Goal: Transaction & Acquisition: Purchase product/service

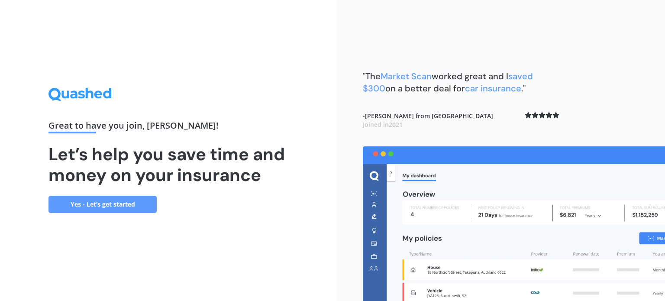
click at [120, 202] on link "Yes - Let’s get started" at bounding box center [102, 204] width 108 height 17
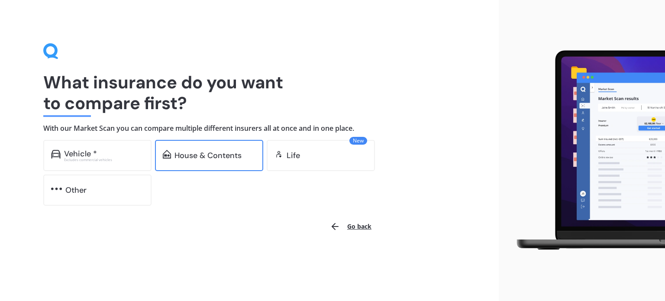
click at [203, 153] on div "House & Contents" at bounding box center [207, 155] width 67 height 9
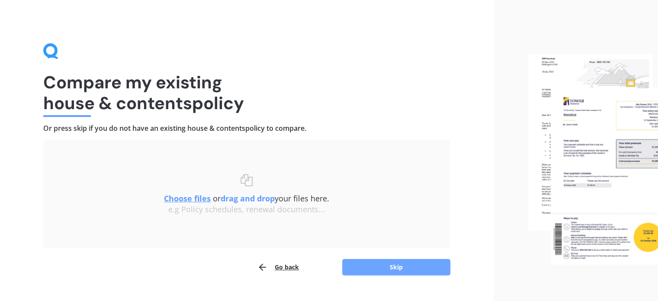
click at [396, 263] on button "Skip" at bounding box center [396, 267] width 108 height 16
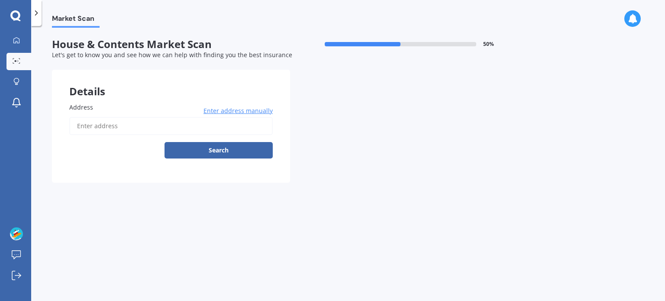
click at [129, 108] on label "Address" at bounding box center [169, 107] width 200 height 9
click at [129, 117] on input "Address" at bounding box center [170, 126] width 203 height 18
type input "[STREET_ADDRESS][PERSON_NAME]"
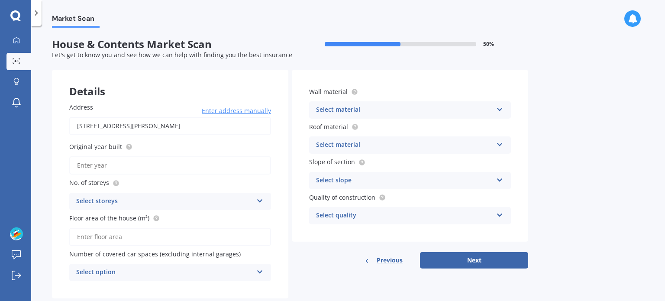
click at [157, 146] on label "Original year built" at bounding box center [168, 146] width 198 height 9
click at [157, 156] on input "Original year built" at bounding box center [170, 165] width 202 height 18
type input "1991"
click at [167, 196] on div "Select storeys" at bounding box center [164, 201] width 177 height 10
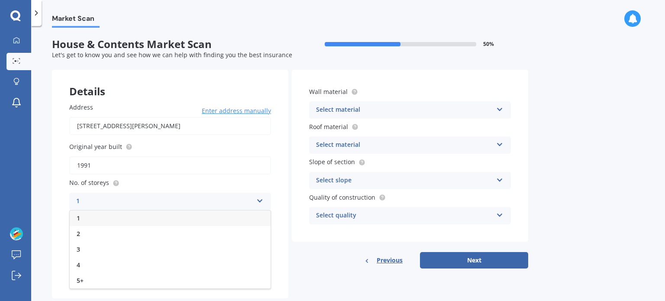
click at [116, 216] on div "1" at bounding box center [170, 218] width 201 height 16
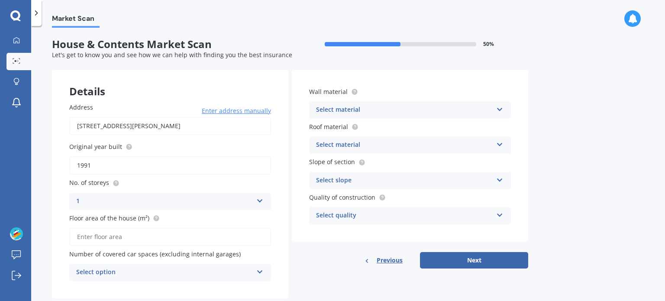
click at [222, 235] on input "Floor area of the house (m²)" at bounding box center [170, 237] width 202 height 18
type input "80"
click at [304, 258] on div "Previous Next" at bounding box center [410, 260] width 236 height 16
click at [258, 271] on icon at bounding box center [259, 270] width 7 height 6
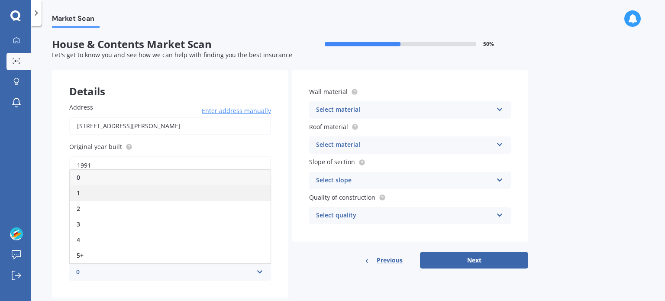
click at [85, 194] on div "1" at bounding box center [170, 193] width 201 height 16
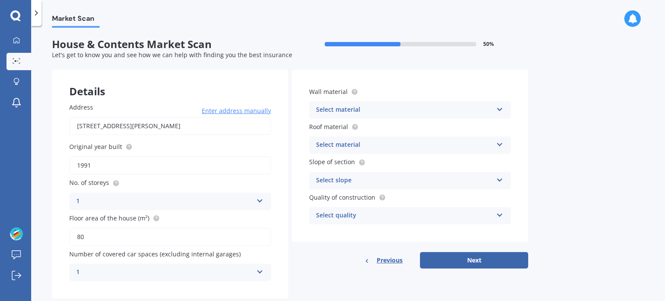
click at [501, 108] on icon at bounding box center [499, 108] width 7 height 6
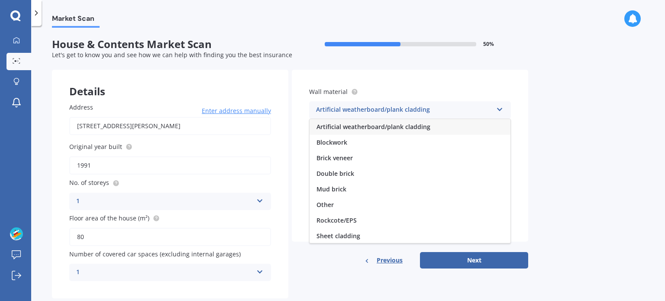
click at [413, 126] on span "Artificial weatherboard/plank cladding" at bounding box center [373, 127] width 114 height 8
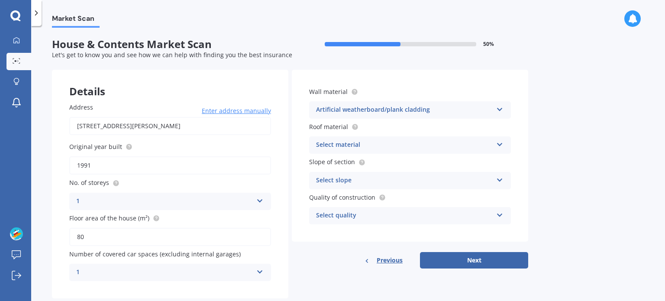
click at [500, 110] on icon at bounding box center [499, 108] width 7 height 6
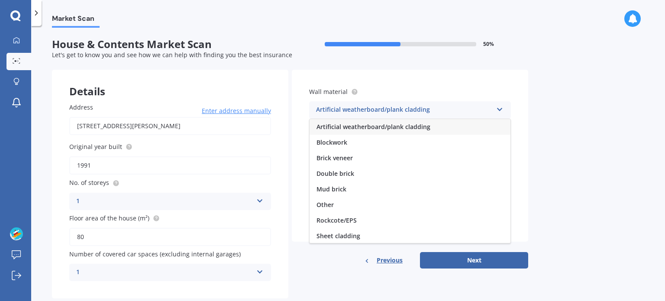
click at [411, 126] on span "Artificial weatherboard/plank cladding" at bounding box center [373, 127] width 114 height 8
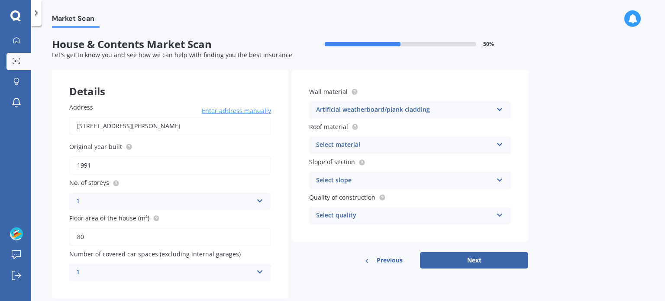
click at [497, 143] on icon at bounding box center [499, 143] width 7 height 6
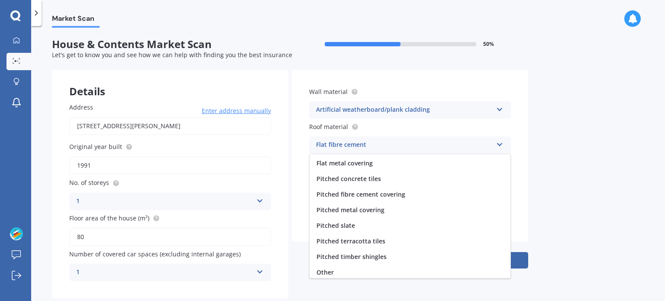
scroll to position [32, 0]
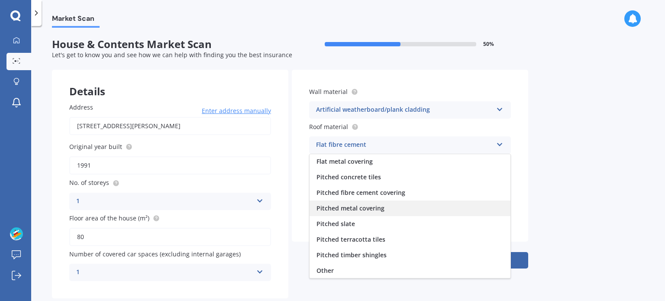
click at [345, 208] on span "Pitched metal covering" at bounding box center [350, 208] width 68 height 8
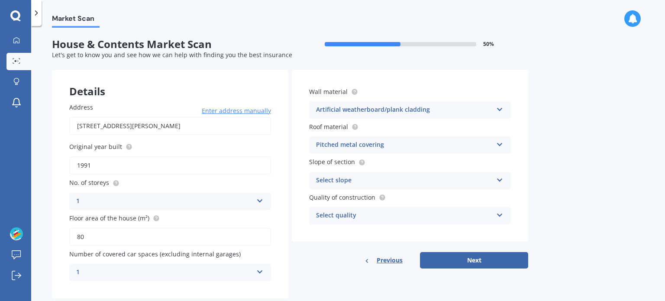
click at [500, 146] on icon at bounding box center [499, 143] width 7 height 6
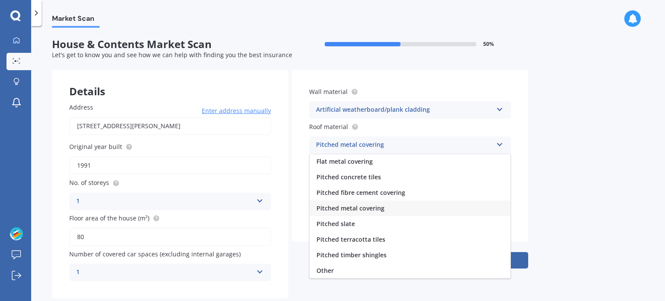
click at [604, 168] on div "Market Scan House & Contents Market Scan 50 % Let's get to know you and see how…" at bounding box center [348, 165] width 634 height 275
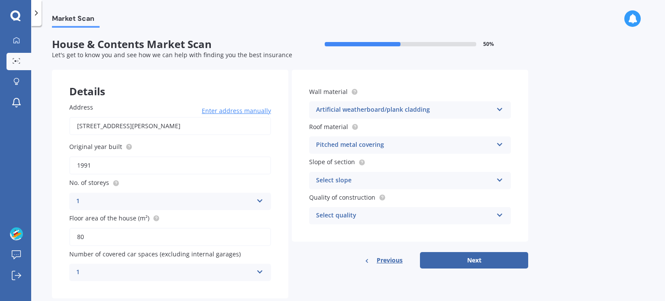
click at [502, 180] on icon at bounding box center [499, 178] width 7 height 6
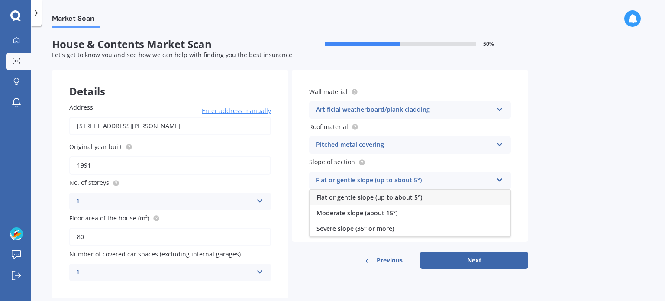
click at [445, 194] on div "Flat or gentle slope (up to about 5°)" at bounding box center [410, 198] width 201 height 16
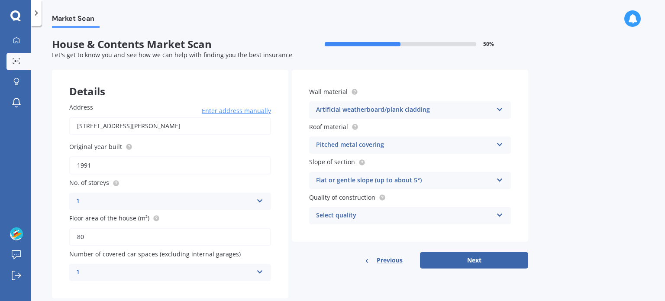
click at [496, 212] on icon at bounding box center [499, 213] width 7 height 6
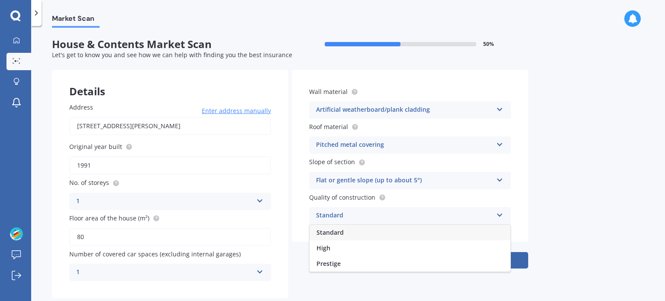
click at [344, 230] on div "Standard" at bounding box center [410, 233] width 201 height 16
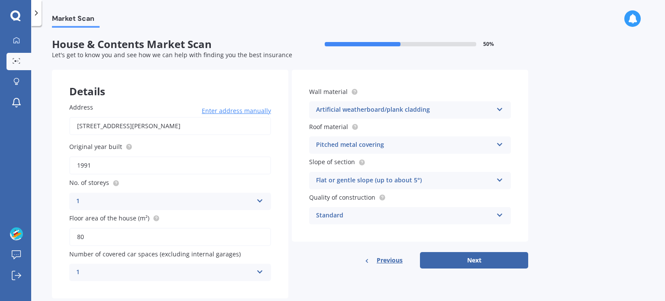
scroll to position [19, 0]
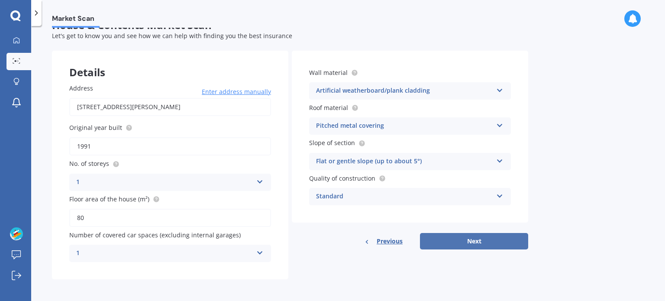
click at [494, 241] on button "Next" at bounding box center [474, 241] width 108 height 16
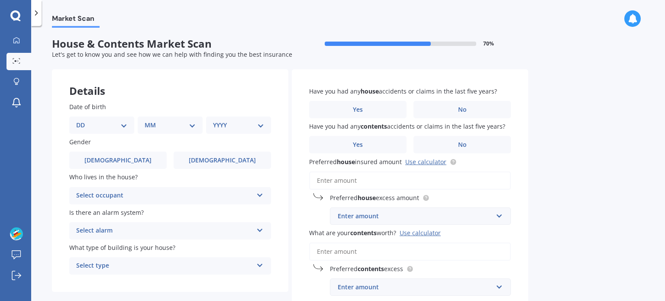
scroll to position [0, 0]
click at [123, 124] on select "DD 01 02 03 04 05 06 07 08 09 10 11 12 13 14 15 16 17 18 19 20 21 22 23 24 25 2…" at bounding box center [101, 126] width 51 height 10
select select "21"
click at [83, 121] on select "DD 01 02 03 04 05 06 07 08 09 10 11 12 13 14 15 16 17 18 19 20 21 22 23 24 25 2…" at bounding box center [101, 126] width 51 height 10
click at [191, 126] on select "MM 01 02 03 04 05 06 07 08 09 10 11 12" at bounding box center [172, 126] width 48 height 10
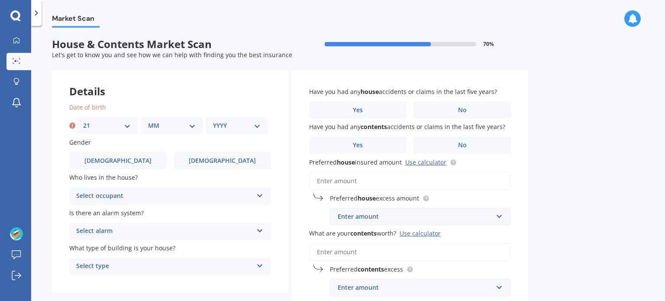
select select "10"
click at [148, 121] on select "MM 01 02 03 04 05 06 07 08 09 10 11 12" at bounding box center [172, 126] width 48 height 10
click at [256, 125] on select "YYYY 2009 2008 2007 2006 2005 2004 2003 2002 2001 2000 1999 1998 1997 1996 1995…" at bounding box center [237, 126] width 48 height 10
select select "1975"
click at [213, 121] on select "YYYY 2009 2008 2007 2006 2005 2004 2003 2002 2001 2000 1999 1998 1997 1996 1995…" at bounding box center [237, 126] width 48 height 10
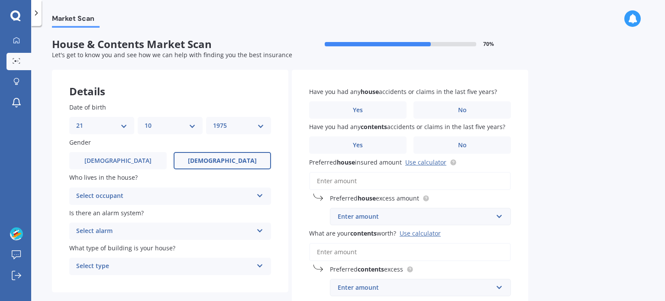
click at [218, 161] on span "Female" at bounding box center [222, 160] width 69 height 7
click at [0, 0] on input "Female" at bounding box center [0, 0] width 0 height 0
click at [264, 196] on div "Select occupant Owner Owner + Boarder" at bounding box center [170, 195] width 202 height 17
click at [96, 213] on span "Owner" at bounding box center [86, 213] width 19 height 8
click at [261, 230] on icon at bounding box center [259, 229] width 7 height 6
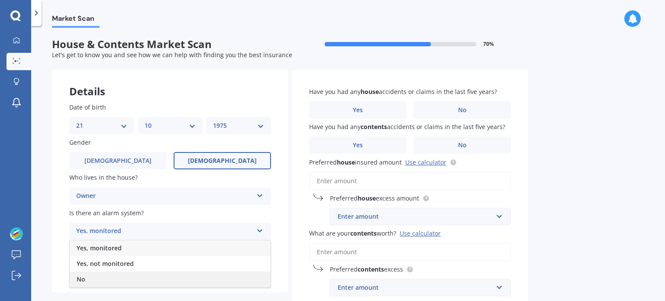
click at [91, 281] on div "No" at bounding box center [170, 279] width 201 height 16
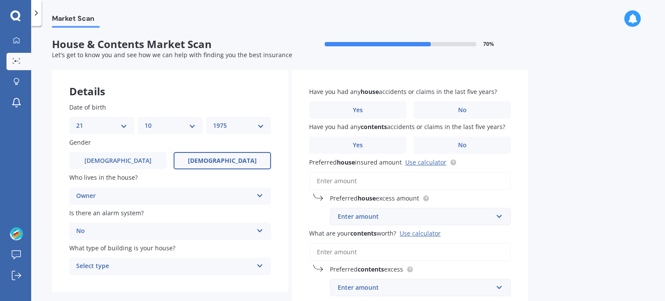
click at [259, 267] on icon at bounding box center [259, 264] width 7 height 6
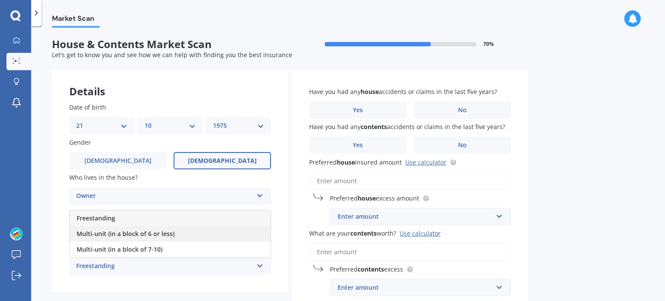
click at [161, 233] on span "Multi-unit (in a block of 6 or less)" at bounding box center [126, 233] width 98 height 8
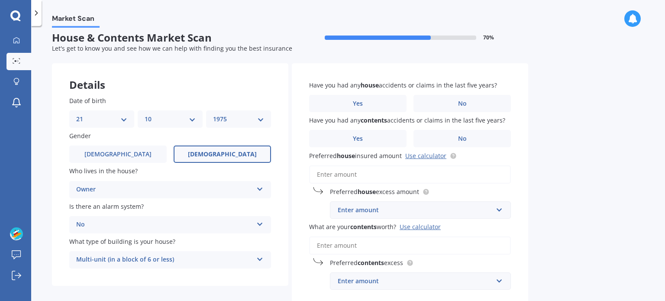
scroll to position [6, 0]
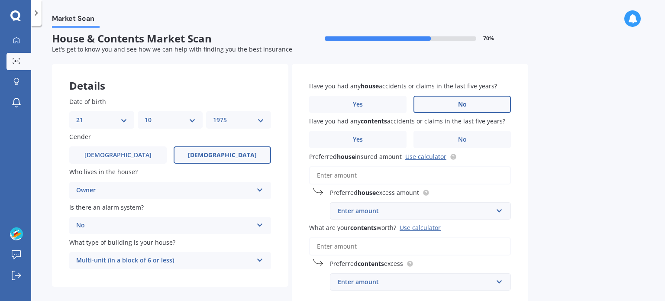
click at [467, 103] on label "No" at bounding box center [461, 104] width 97 height 17
click at [0, 0] on input "No" at bounding box center [0, 0] width 0 height 0
click at [470, 140] on label "No" at bounding box center [461, 139] width 97 height 17
click at [0, 0] on input "No" at bounding box center [0, 0] width 0 height 0
click at [413, 169] on input "Preferred house insured amount Use calculator" at bounding box center [410, 175] width 202 height 18
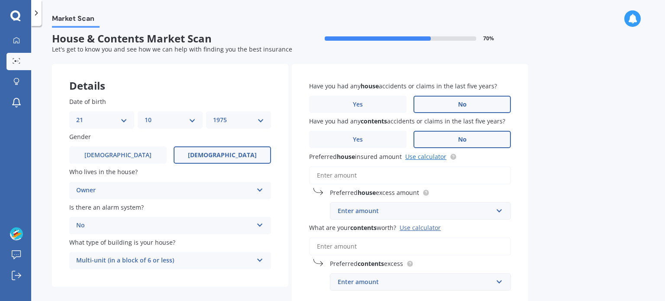
click at [425, 155] on link "Use calculator" at bounding box center [425, 156] width 41 height 8
click at [395, 174] on input "Preferred house insured amount Use calculator" at bounding box center [410, 175] width 202 height 18
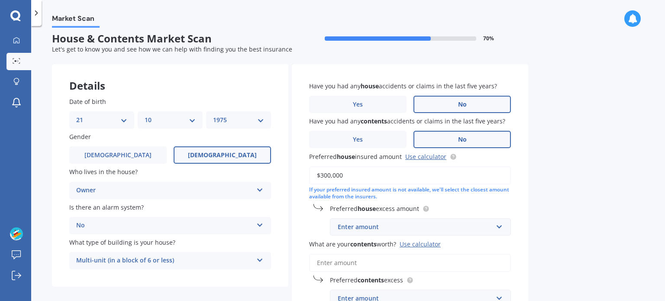
type input "$300,000"
click at [622, 203] on div "Market Scan House & Contents Market Scan 70 % Let's get to know you and see how…" at bounding box center [348, 165] width 634 height 275
click at [500, 229] on input "text" at bounding box center [417, 227] width 173 height 16
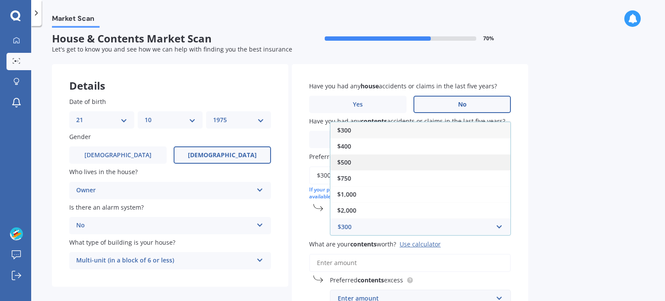
click at [344, 159] on span "$500" at bounding box center [344, 162] width 14 height 8
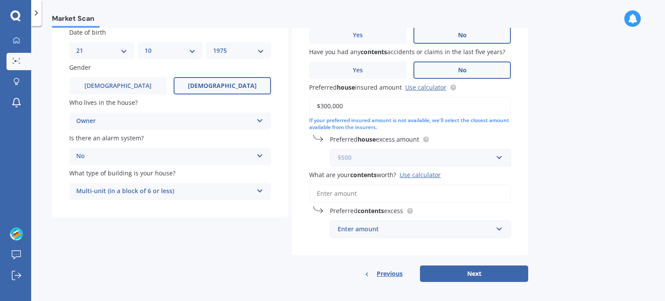
scroll to position [76, 0]
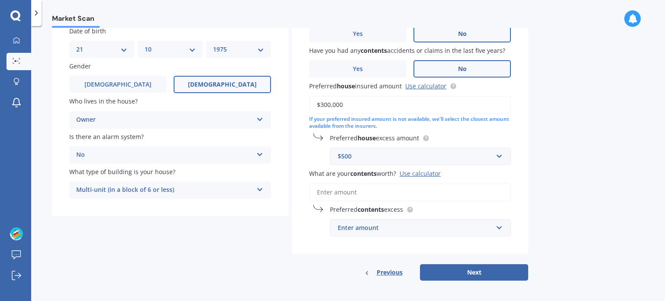
click at [450, 189] on input "What are your contents worth? Use calculator" at bounding box center [410, 192] width 202 height 18
type input "$2"
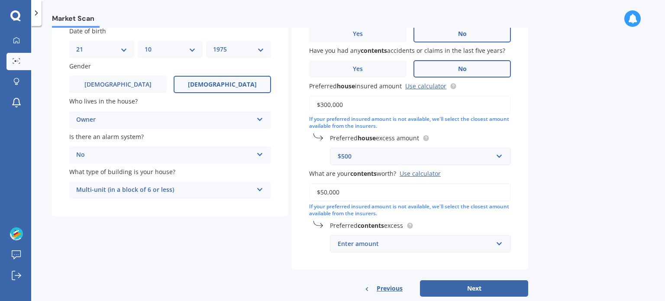
type input "$50,000"
click at [426, 241] on div "Enter amount" at bounding box center [415, 244] width 155 height 10
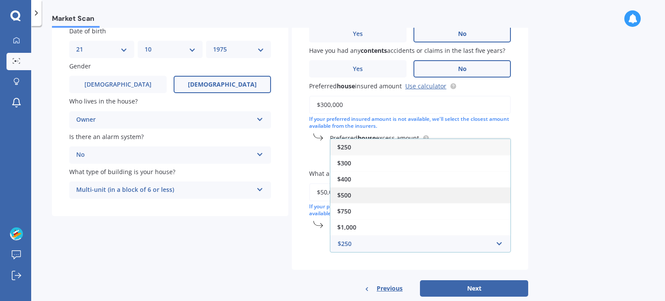
click at [346, 194] on span "$500" at bounding box center [344, 195] width 14 height 8
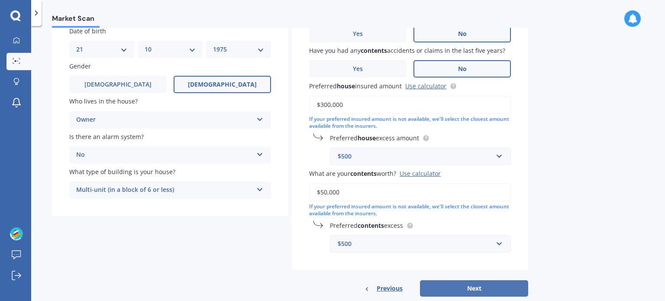
click at [481, 287] on button "Next" at bounding box center [474, 288] width 108 height 16
select select "21"
select select "10"
select select "1975"
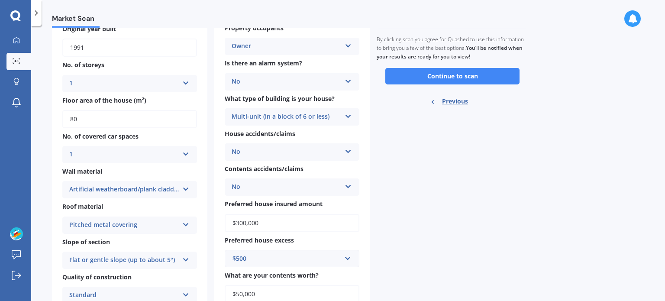
scroll to position [37, 0]
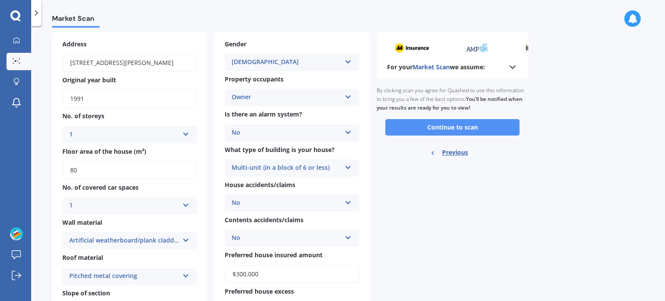
click at [459, 128] on button "Continue to scan" at bounding box center [452, 127] width 134 height 16
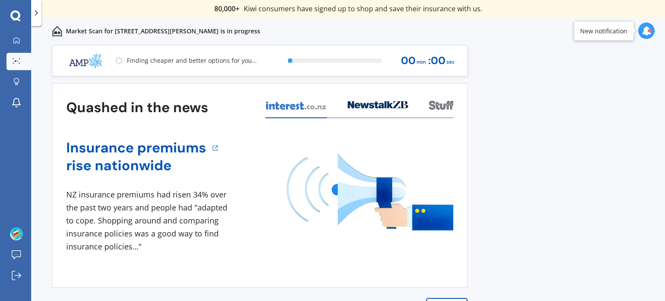
scroll to position [12, 0]
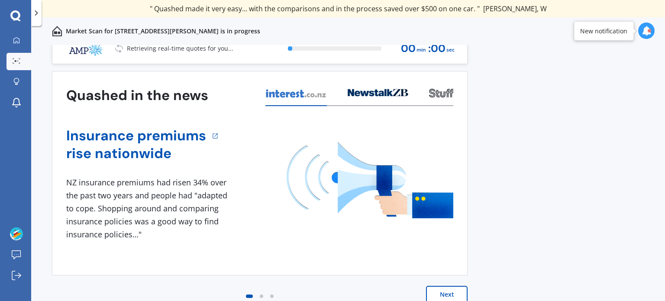
click at [452, 293] on button "Next" at bounding box center [447, 294] width 42 height 17
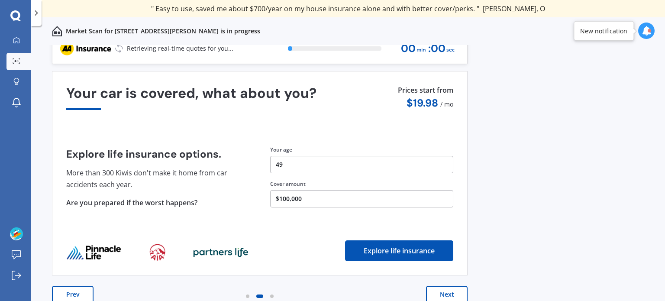
click at [450, 290] on button "Next" at bounding box center [447, 294] width 42 height 17
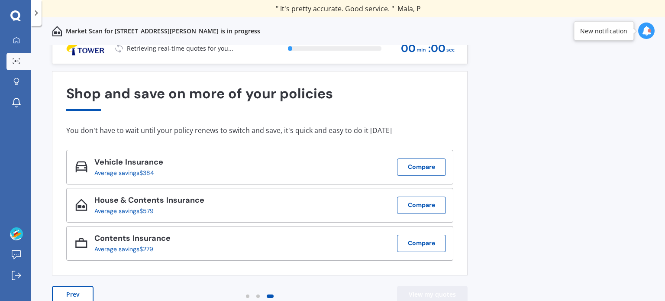
click at [437, 289] on button "View my quotes" at bounding box center [432, 294] width 71 height 17
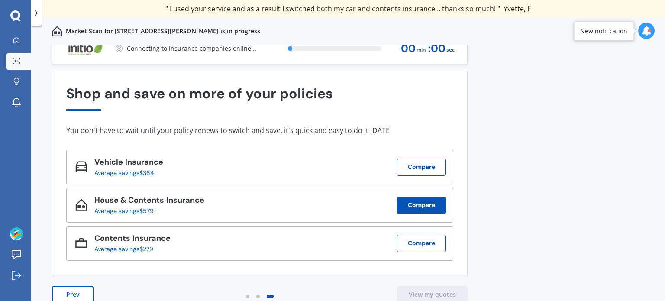
click at [424, 202] on button "Compare" at bounding box center [421, 205] width 49 height 17
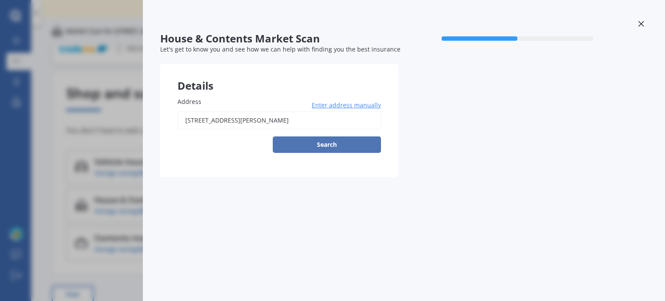
click at [338, 145] on button "Search" at bounding box center [327, 144] width 108 height 16
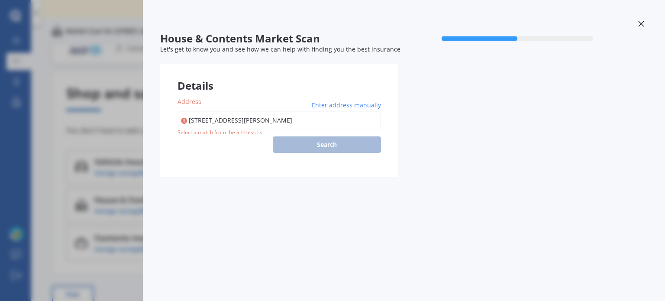
click at [338, 177] on form "House & Contents Market Scan 50 % Let's get to know you and see how we can help…" at bounding box center [398, 108] width 476 height 152
click at [481, 38] on div at bounding box center [480, 38] width 76 height 4
click at [288, 147] on div "4/46 Muritai Street, Tāhunanui, Nelson 7011 Enter address manually Search" at bounding box center [278, 132] width 203 height 42
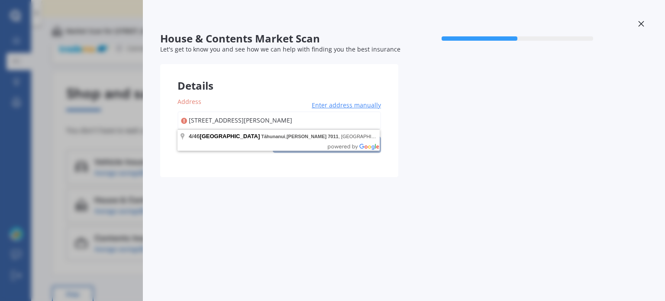
click at [302, 119] on input "[STREET_ADDRESS][PERSON_NAME]" at bounding box center [278, 120] width 203 height 18
type input "[STREET_ADDRESS][PERSON_NAME]"
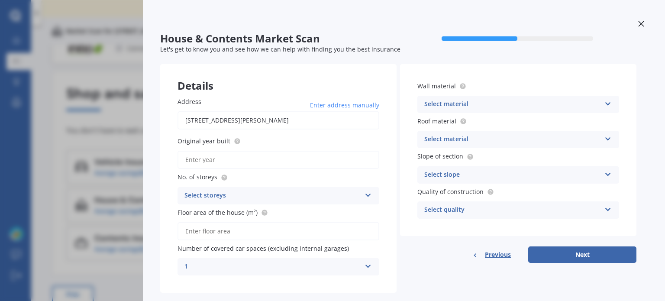
click at [311, 142] on label "Original year built" at bounding box center [276, 140] width 198 height 9
click at [311, 151] on input "Original year built" at bounding box center [278, 160] width 202 height 18
type input "1991"
click at [368, 194] on icon at bounding box center [367, 193] width 7 height 6
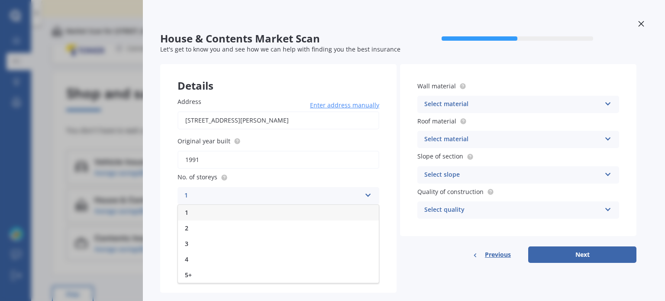
click at [190, 207] on div "1" at bounding box center [278, 213] width 201 height 16
click at [287, 234] on input "Floor area of the house (m²)" at bounding box center [278, 231] width 202 height 18
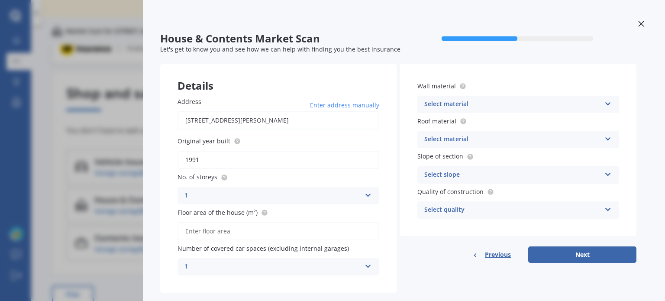
type input "80"
click at [608, 103] on icon at bounding box center [607, 102] width 7 height 6
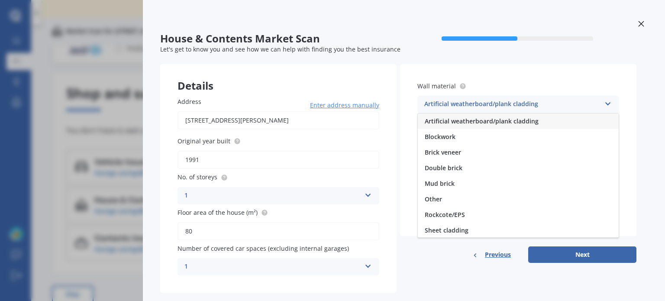
click at [530, 124] on span "Artificial weatherboard/plank cladding" at bounding box center [482, 121] width 114 height 8
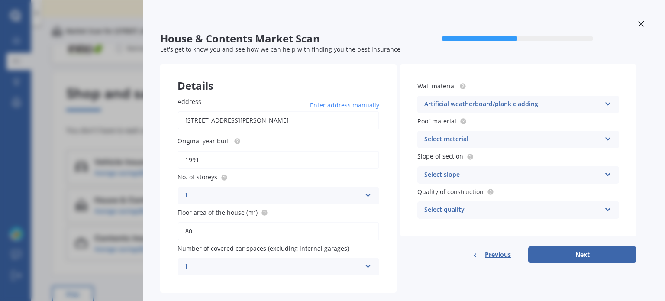
click at [608, 139] on icon at bounding box center [607, 137] width 7 height 6
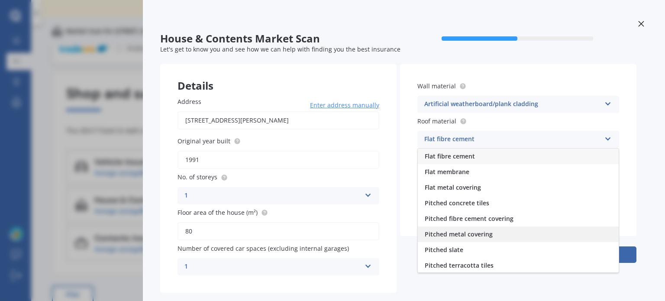
click at [476, 237] on span "Pitched metal covering" at bounding box center [459, 234] width 68 height 8
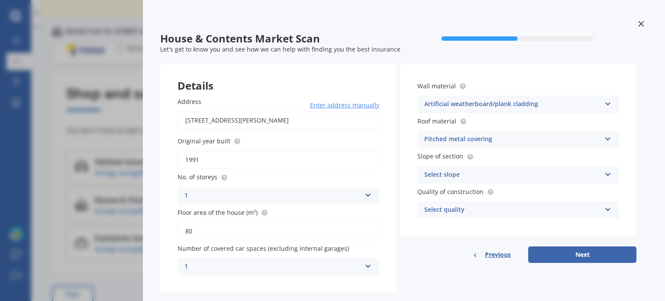
click at [609, 174] on icon at bounding box center [607, 173] width 7 height 6
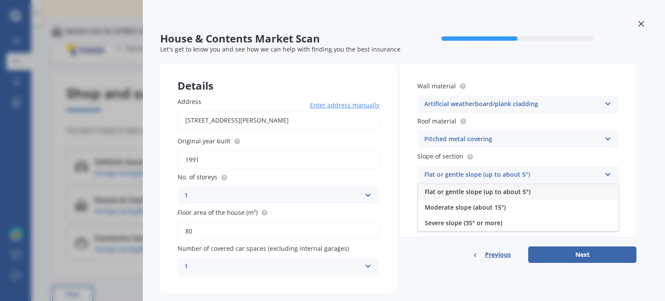
click at [494, 193] on span "Flat or gentle slope (up to about 5°)" at bounding box center [478, 191] width 106 height 8
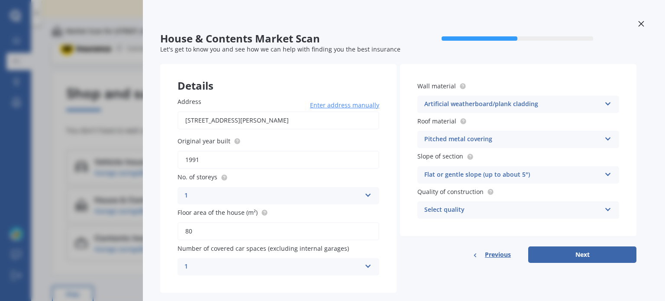
click at [606, 206] on icon at bounding box center [607, 208] width 7 height 6
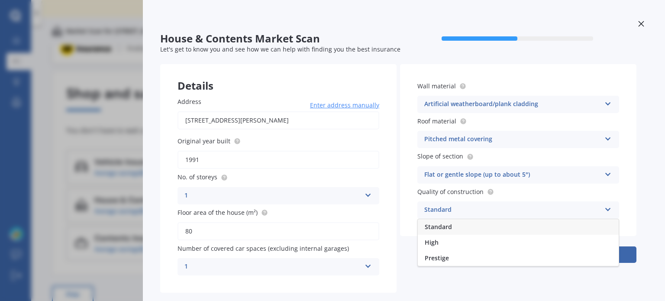
click at [481, 228] on div "Standard" at bounding box center [518, 227] width 201 height 16
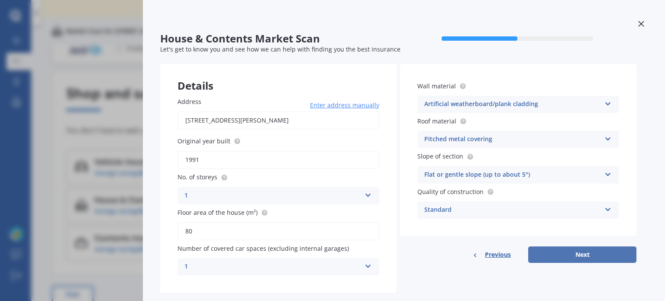
click at [606, 250] on button "Next" at bounding box center [582, 254] width 108 height 16
select select "21"
select select "10"
select select "1975"
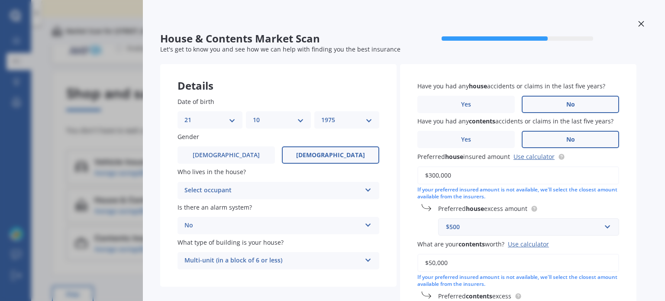
scroll to position [0, 0]
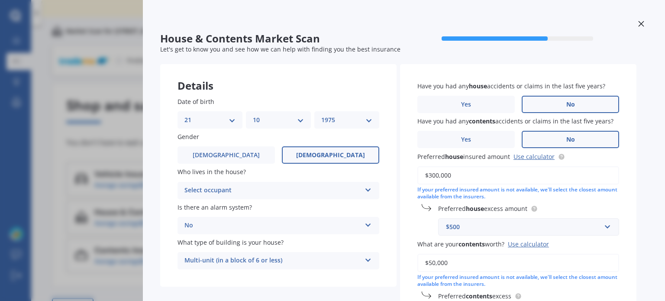
click at [371, 188] on icon at bounding box center [367, 188] width 7 height 6
click at [196, 208] on span "Owner" at bounding box center [194, 207] width 19 height 8
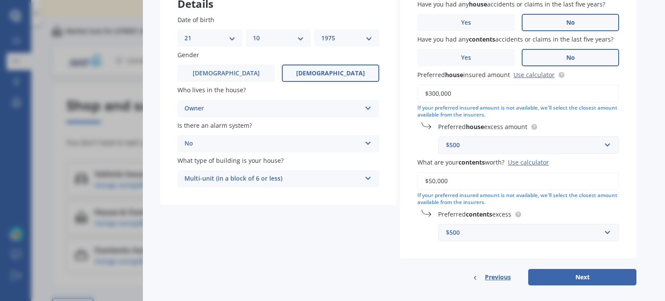
scroll to position [90, 0]
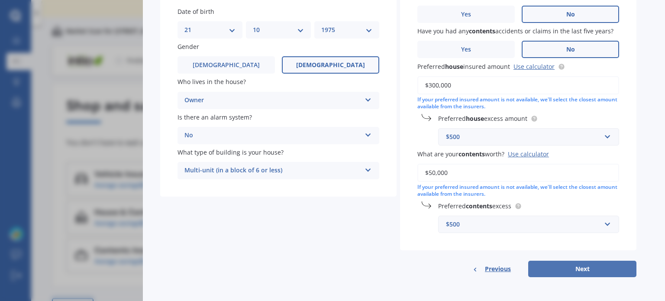
click at [587, 270] on button "Next" at bounding box center [582, 269] width 108 height 16
select select "21"
select select "10"
select select "1975"
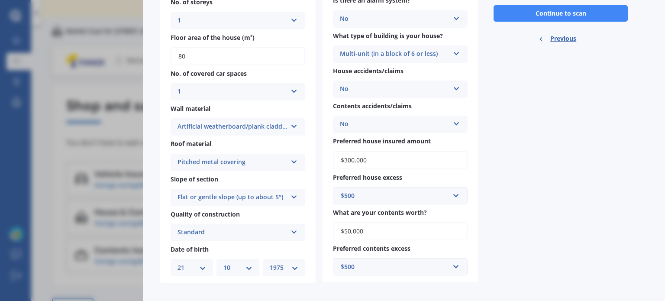
scroll to position [152, 0]
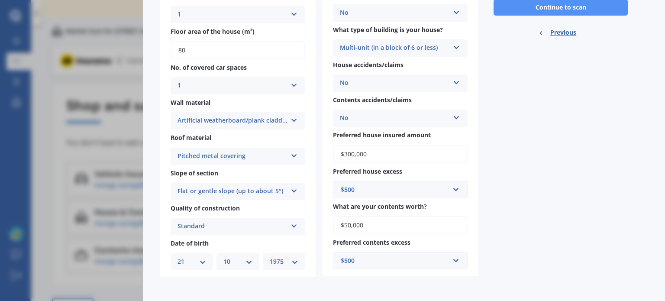
click at [578, 10] on button "Continue to scan" at bounding box center [561, 7] width 134 height 16
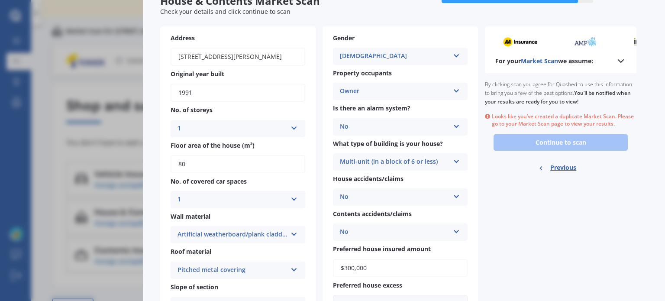
scroll to position [36, 0]
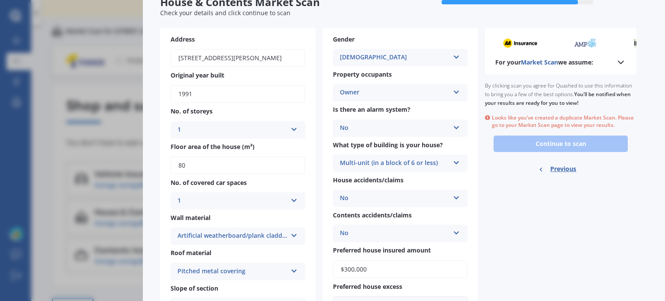
click at [622, 58] on icon at bounding box center [621, 62] width 10 height 10
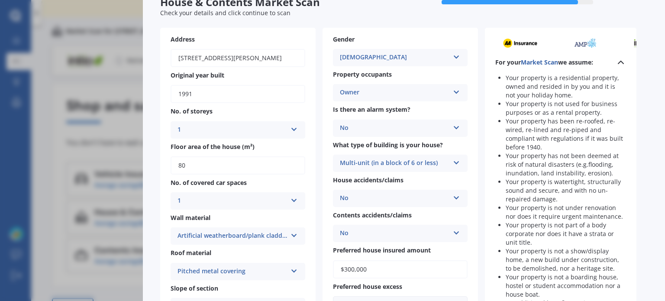
click at [622, 58] on icon at bounding box center [621, 62] width 10 height 10
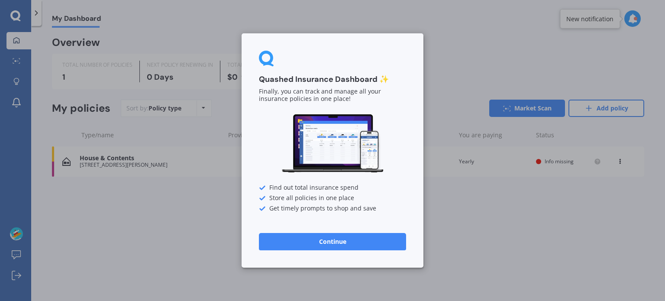
click at [332, 239] on button "Continue" at bounding box center [332, 241] width 147 height 17
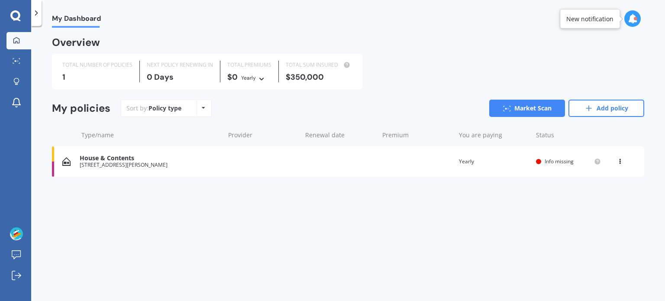
click at [546, 159] on span "Info missing" at bounding box center [559, 161] width 29 height 7
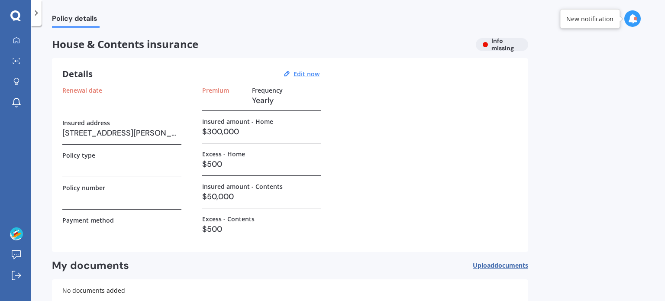
click at [124, 156] on div "Policy type" at bounding box center [121, 155] width 119 height 7
click at [312, 72] on u "Edit now" at bounding box center [307, 74] width 26 height 8
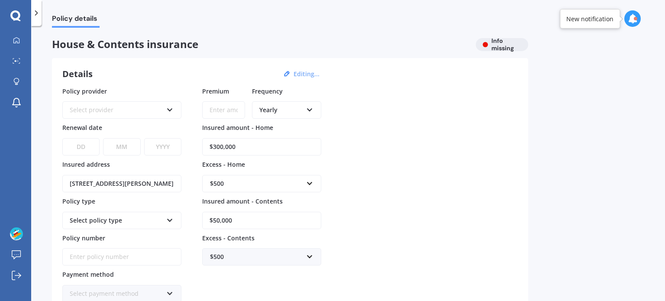
click at [171, 109] on icon at bounding box center [169, 108] width 7 height 6
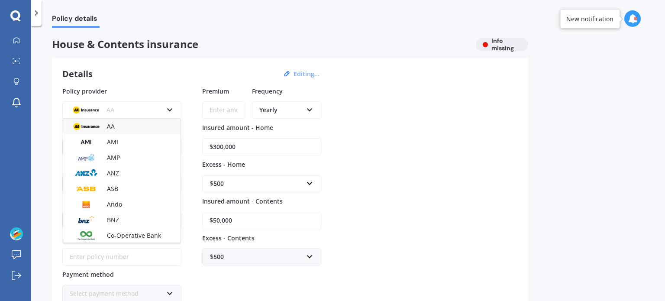
click at [171, 109] on icon at bounding box center [169, 108] width 7 height 6
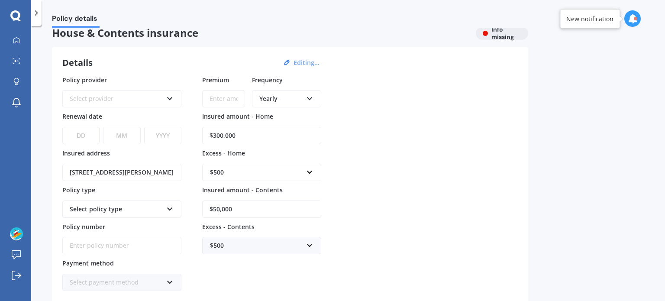
scroll to position [14, 0]
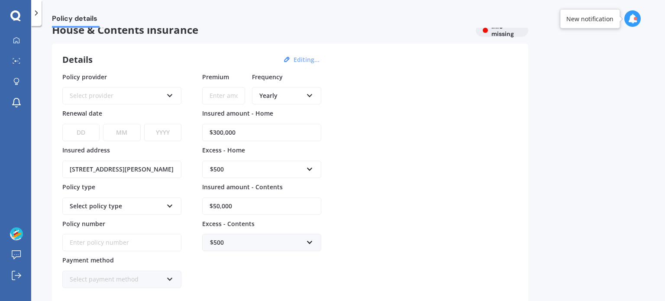
click at [171, 97] on icon at bounding box center [169, 94] width 7 height 6
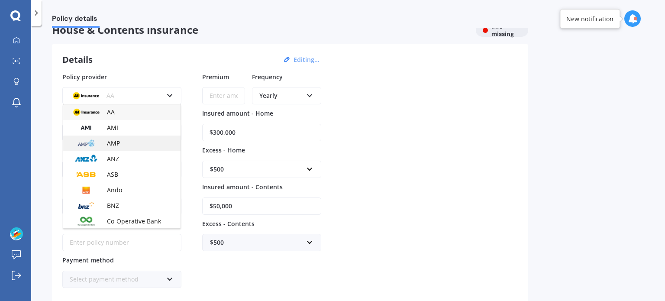
click at [123, 140] on div "AMP" at bounding box center [121, 143] width 117 height 16
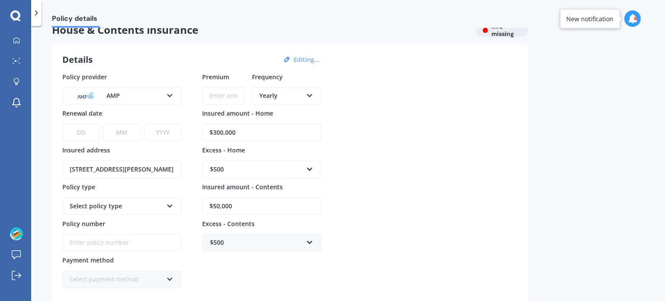
click at [312, 91] on icon at bounding box center [309, 94] width 7 height 6
click at [239, 88] on input "Premium" at bounding box center [223, 95] width 43 height 17
click at [171, 95] on icon at bounding box center [169, 94] width 7 height 6
click at [494, 119] on div "Policy provider AMP AA AMI AMP ANZ ASB Ando BNZ Co-Operative Bank FMG Initio Ki…" at bounding box center [289, 180] width 455 height 216
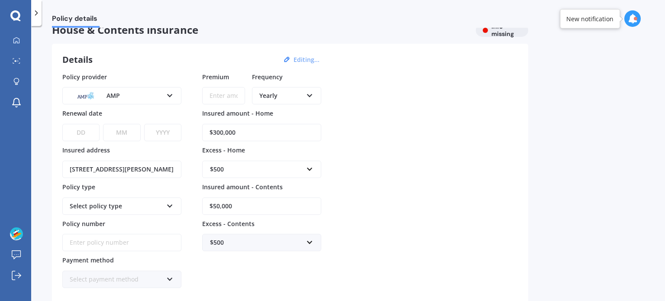
scroll to position [157, 0]
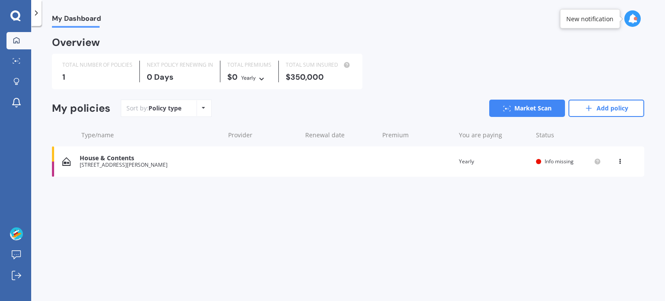
click at [558, 157] on div "House & Contents [STREET_ADDRESS][PERSON_NAME] Renewal date Premium You are pay…" at bounding box center [348, 161] width 592 height 30
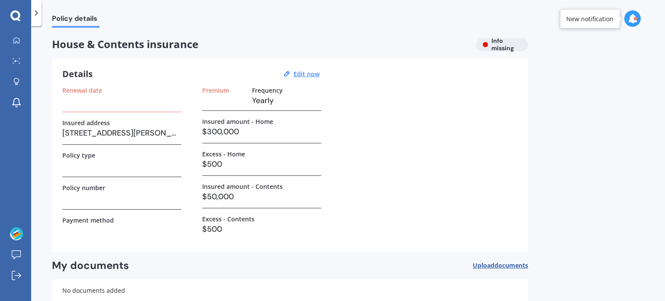
click at [164, 93] on div "Renewal date" at bounding box center [121, 90] width 119 height 7
click at [306, 76] on u "Edit now" at bounding box center [307, 74] width 26 height 8
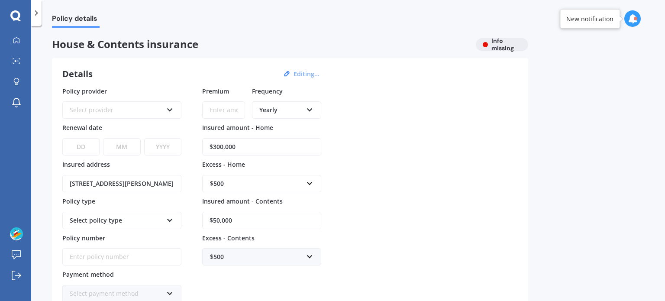
click at [175, 110] on div "Select provider AA AMI AMP ANZ ASB Ando BNZ Co-Operative Bank FMG Initio Kiwiba…" at bounding box center [121, 109] width 119 height 17
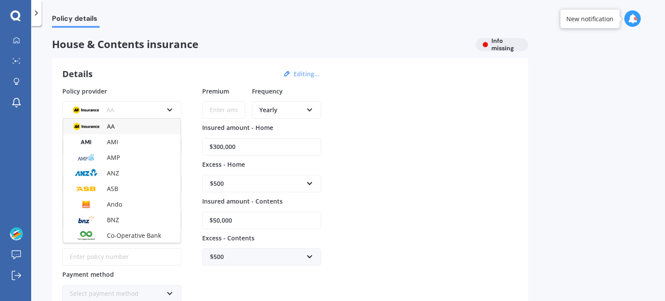
click at [119, 127] on div "AA" at bounding box center [121, 127] width 117 height 16
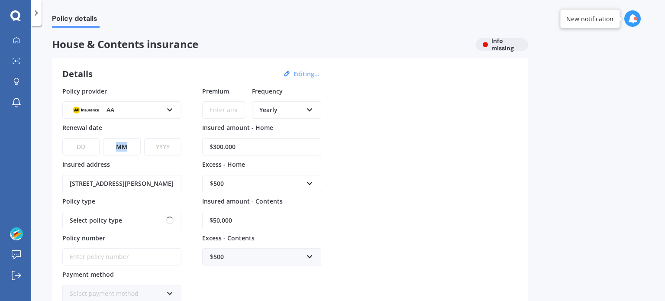
click at [119, 127] on div "DD 01 02 03 04 05 06 07 08 09 10 11 12 13 14 15 16 17 18 19 20 21 22 23 24 25 2…" at bounding box center [121, 141] width 119 height 28
click at [94, 145] on select "DD 01 02 03 04 05 06 07 08 09 10 11 12 13 14 15 16 17 18 19 20 21 22 23 24 25 2…" at bounding box center [80, 146] width 37 height 17
click at [88, 145] on select "DD 01 02 03 04 05 06 07 08 09 10 11 12 13 14 15 16 17 18 19 20 21 22 23 24 25 2…" at bounding box center [80, 146] width 37 height 17
click at [62, 138] on select "DD 01 02 03 04 05 06 07 08 09 10 11 12 13 14 15 16 17 18 19 20 21 22 23 24 25 2…" at bounding box center [80, 146] width 37 height 17
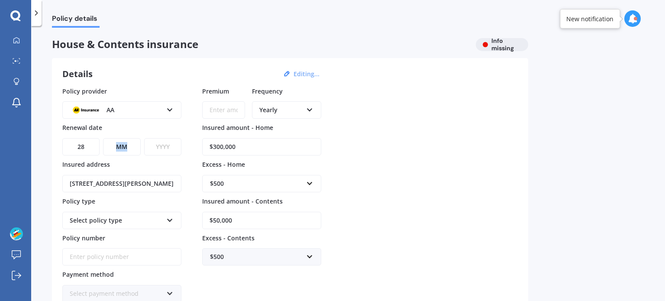
select select "10"
click at [123, 142] on select "MM 01 02 03 04 05 06 07 08 09 10 11 12" at bounding box center [121, 146] width 37 height 17
select select "10"
click at [103, 138] on select "MM 01 02 03 04 05 06 07 08 09 10 11 12" at bounding box center [121, 146] width 37 height 17
click at [163, 144] on select "YYYY 2027 2026 2025 2024 2023 2022 2021 2020 2019 2018 2017 2016 2015 2014 2013…" at bounding box center [162, 146] width 37 height 17
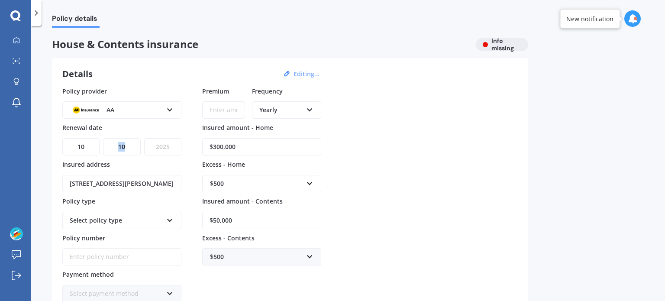
click at [144, 138] on select "YYYY 2027 2026 2025 2024 2023 2022 2021 2020 2019 2018 2017 2016 2015 2014 2013…" at bounding box center [162, 146] width 37 height 17
click at [168, 145] on select "YYYY 2027 2026 2025 2024 2023 2022 2021 2020 2019 2018 2017 2016 2015 2014 2013…" at bounding box center [162, 146] width 37 height 17
select select "2026"
click at [144, 138] on select "YYYY 2027 2026 2025 2024 2023 2022 2021 2020 2019 2018 2017 2016 2015 2014 2013…" at bounding box center [162, 146] width 37 height 17
click at [171, 216] on icon at bounding box center [169, 219] width 7 height 6
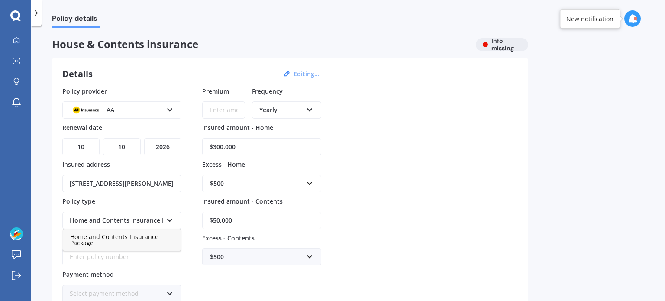
click at [154, 235] on span "Home and Contents Insurance Package" at bounding box center [114, 239] width 88 height 14
click at [170, 259] on input "Policy number" at bounding box center [121, 256] width 119 height 17
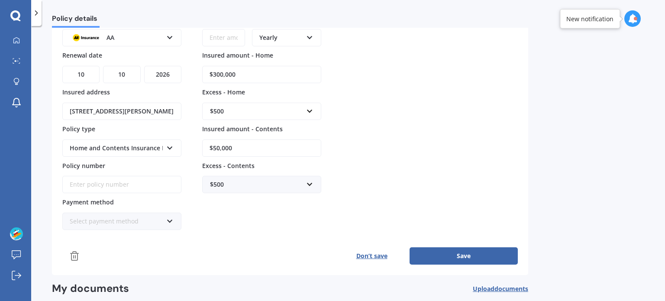
scroll to position [75, 0]
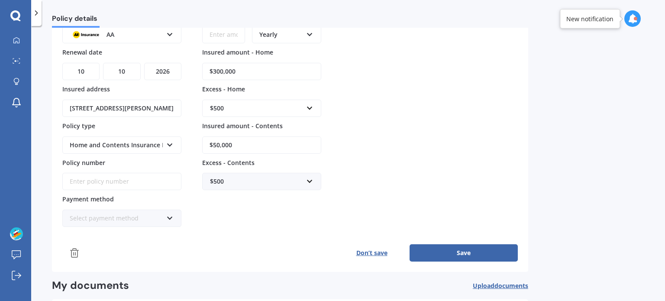
click at [171, 214] on icon at bounding box center [169, 216] width 7 height 6
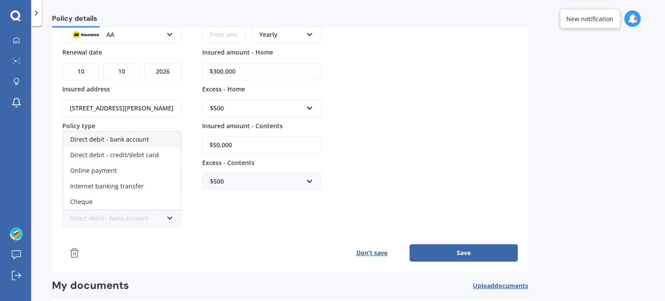
click at [147, 132] on div "Direct debit - bank account" at bounding box center [121, 140] width 117 height 16
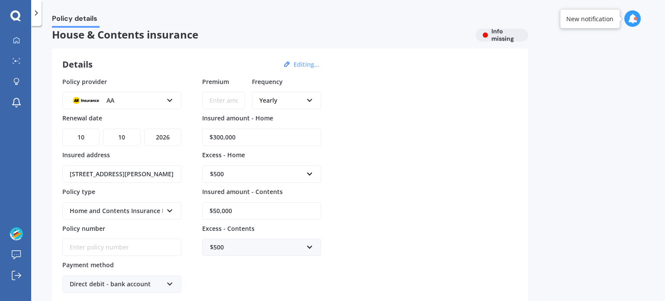
scroll to position [9, 0]
click at [239, 102] on input "Premium" at bounding box center [223, 101] width 43 height 17
type input "$2,200.00"
click at [223, 138] on input "$300,000" at bounding box center [261, 137] width 119 height 17
type input "$303,000"
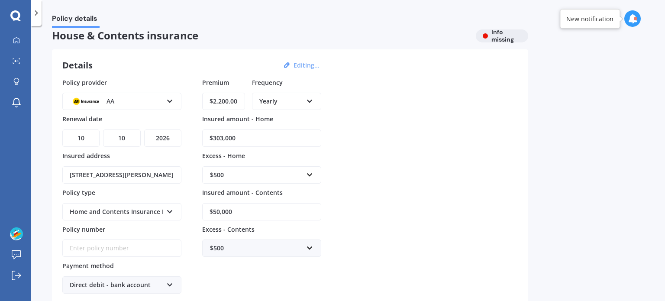
click at [417, 208] on div "Policy provider AA AA AMI AMP ANZ ASB Ando BNZ Co-Operative Bank FMG Initio Kiw…" at bounding box center [289, 186] width 455 height 216
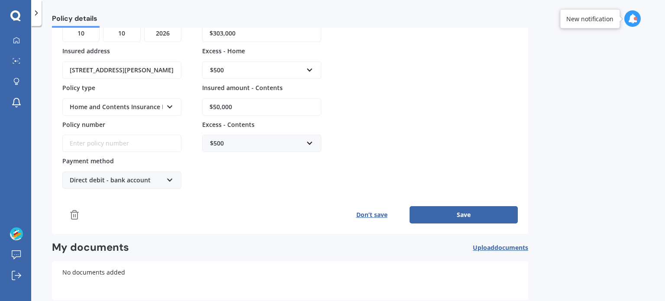
scroll to position [117, 0]
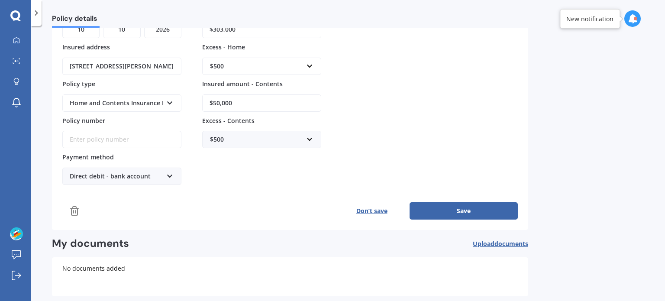
click at [464, 206] on button "Save" at bounding box center [464, 210] width 108 height 17
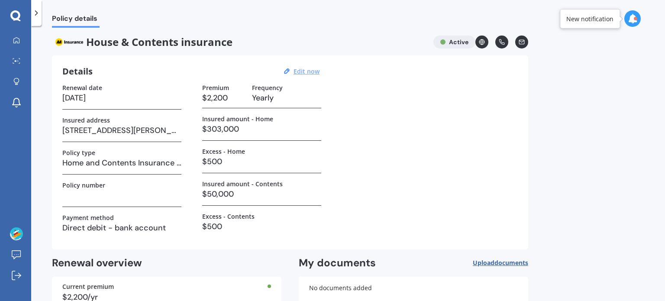
scroll to position [0, 0]
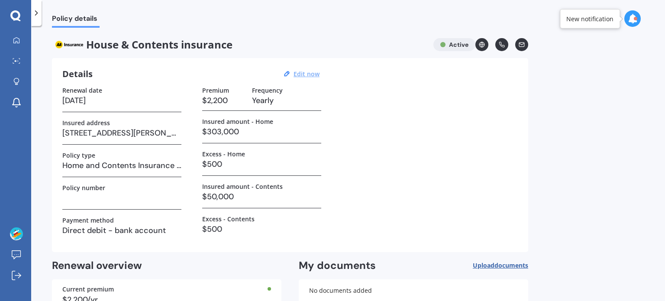
click at [632, 19] on icon at bounding box center [633, 19] width 10 height 10
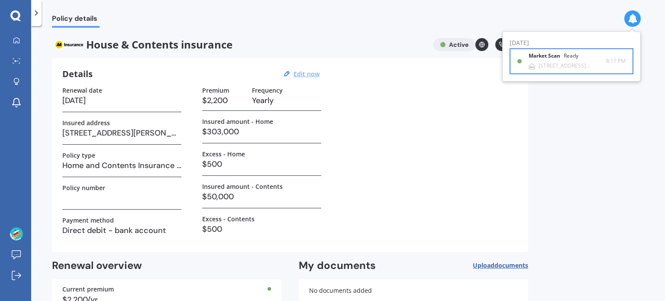
click at [566, 52] on div "Market Scan Ready [STREET_ADDRESS][PERSON_NAME] 8:17 PM 8:17 PM" at bounding box center [571, 61] width 108 height 24
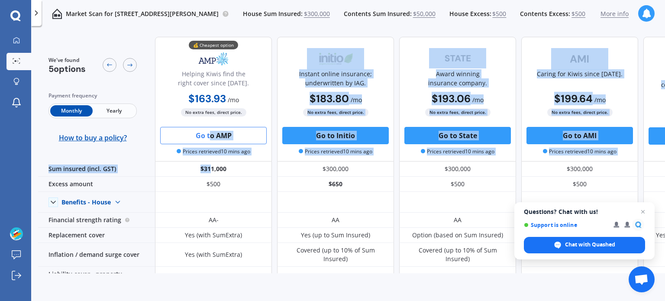
drag, startPoint x: 211, startPoint y: 163, endPoint x: 211, endPoint y: 133, distance: 29.4
click at [211, 133] on button "Go to AMP" at bounding box center [213, 135] width 106 height 17
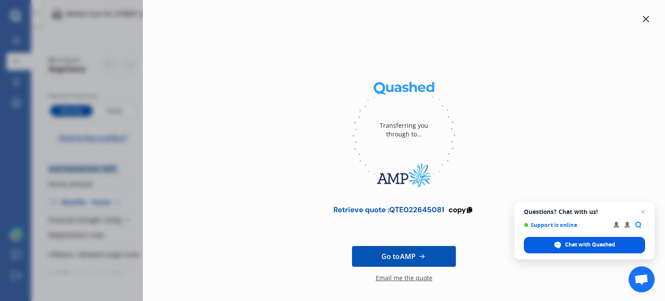
click at [573, 245] on span "Chat with Quashed" at bounding box center [590, 245] width 50 height 8
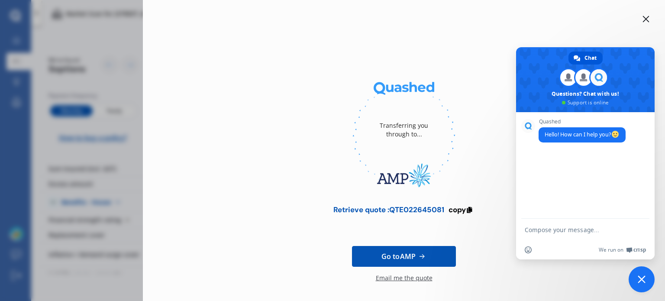
click at [557, 234] on form at bounding box center [576, 230] width 102 height 23
drag, startPoint x: 564, startPoint y: 229, endPoint x: 545, endPoint y: 226, distance: 19.2
click at [545, 226] on textarea "hi," at bounding box center [576, 230] width 102 height 8
type textarea "hi, do you compare with FMG?"
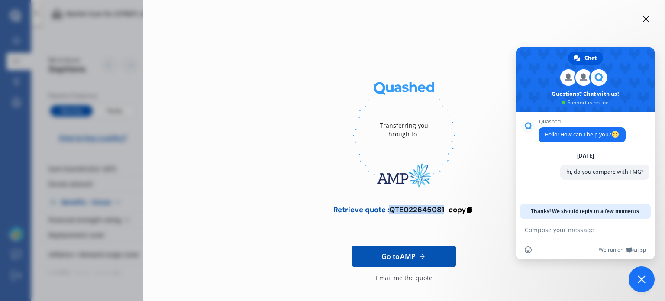
drag, startPoint x: 442, startPoint y: 210, endPoint x: 390, endPoint y: 207, distance: 52.0
click at [390, 207] on div "Retrieve quote : QTE022645081" at bounding box center [388, 209] width 111 height 9
copy div "QTE022645081"
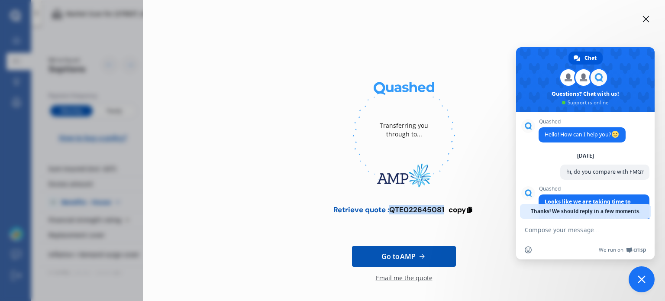
scroll to position [59, 0]
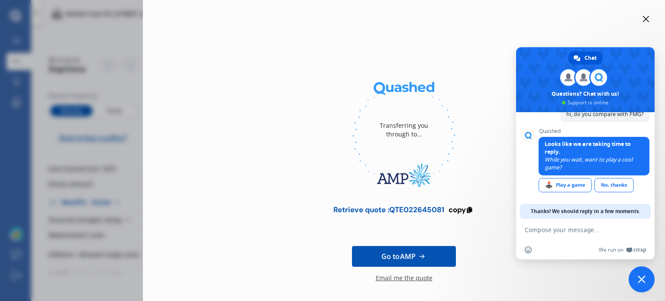
click at [643, 18] on icon at bounding box center [646, 19] width 6 height 6
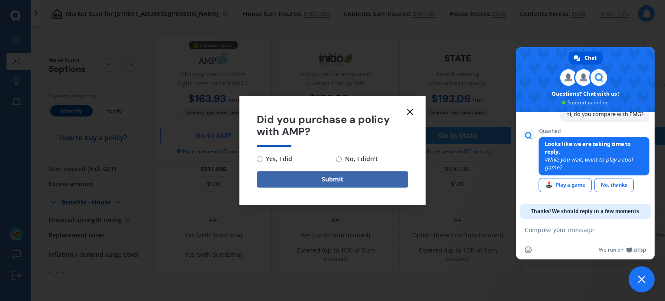
click at [409, 111] on line at bounding box center [409, 111] width 5 height 5
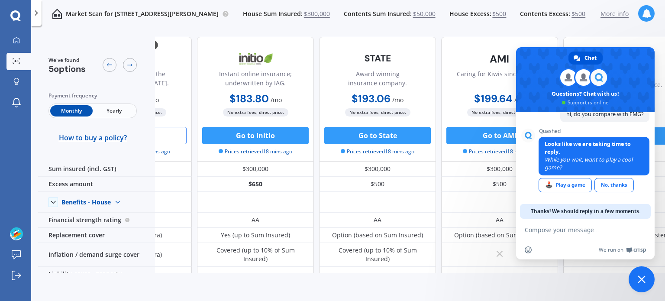
scroll to position [0, 99]
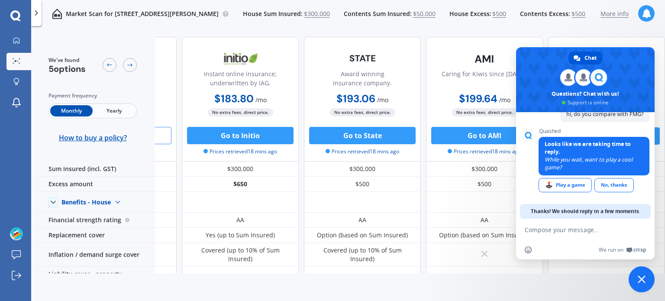
drag, startPoint x: 625, startPoint y: 54, endPoint x: 544, endPoint y: 118, distance: 103.0
click at [544, 118] on div "Chat [PERSON_NAME] Questions? Chat with us! Support is online Quashed Hello! Ho…" at bounding box center [585, 153] width 139 height 212
click at [638, 276] on span "Close chat" at bounding box center [642, 279] width 8 height 8
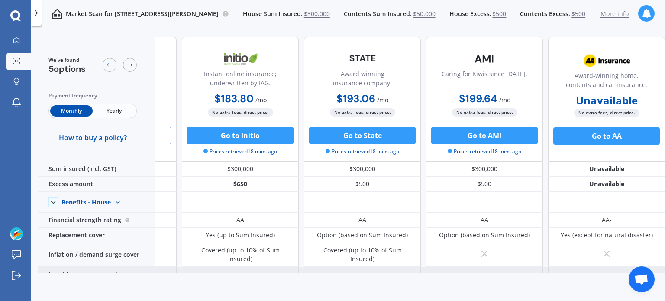
click at [610, 267] on div "$2 million" at bounding box center [606, 279] width 117 height 24
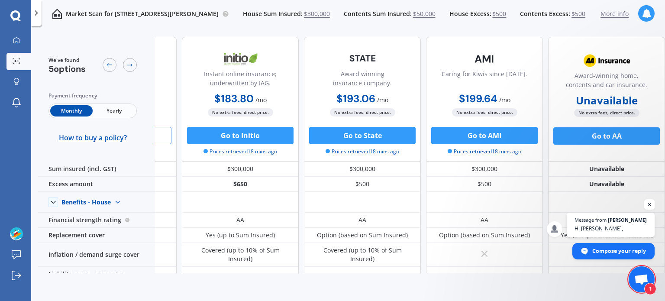
scroll to position [0, 0]
click at [643, 278] on span "Open chat" at bounding box center [641, 280] width 14 height 12
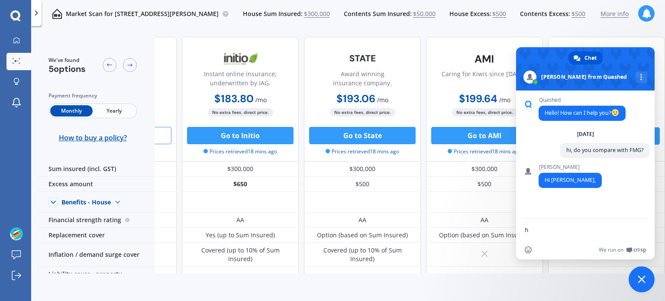
type textarea "hi"
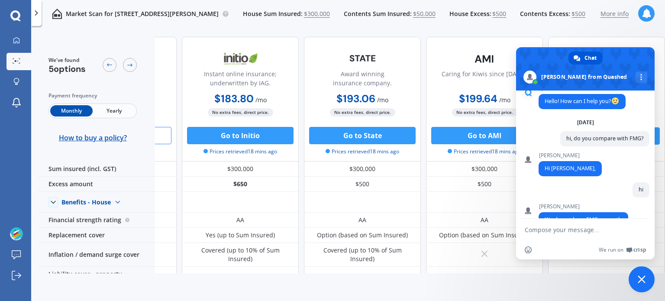
scroll to position [32, 0]
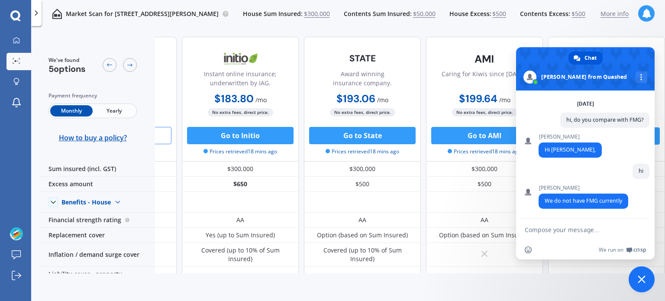
click at [584, 230] on textarea "Compose your message..." at bounding box center [576, 230] width 102 height 8
type textarea "ok, thank you :)"
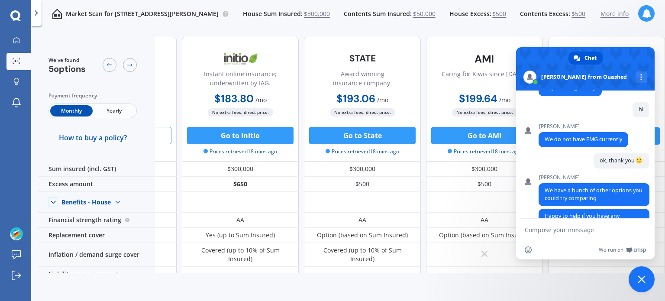
scroll to position [118, 0]
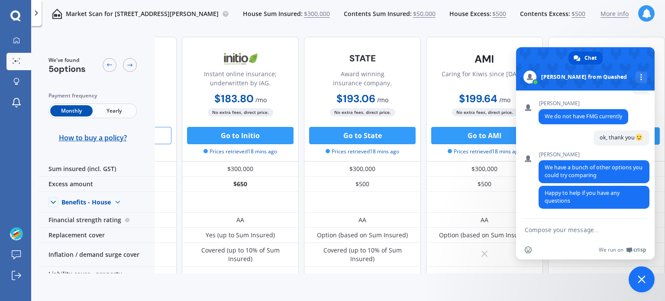
click at [584, 226] on textarea "Compose your message..." at bounding box center [576, 230] width 102 height 8
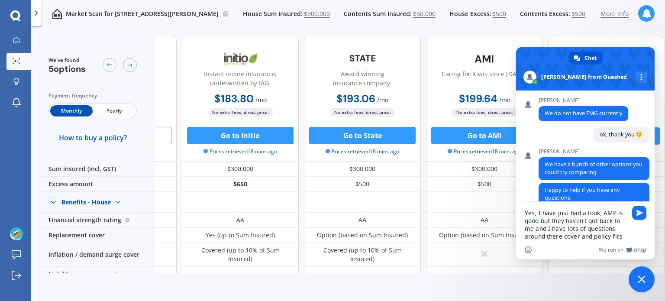
type textarea "Yes, I have just had a look, AMP is good but they haven't got back to me and I …"
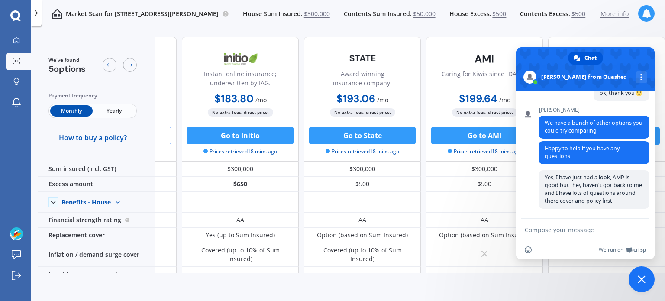
scroll to position [164, 0]
drag, startPoint x: 649, startPoint y: 175, endPoint x: 648, endPoint y: 208, distance: 32.9
click at [648, 208] on div "Quashed Hello! How can I help you? [DATE] hi, do you compare with FMG? 34 minut…" at bounding box center [585, 154] width 139 height 128
